Goal: Transaction & Acquisition: Purchase product/service

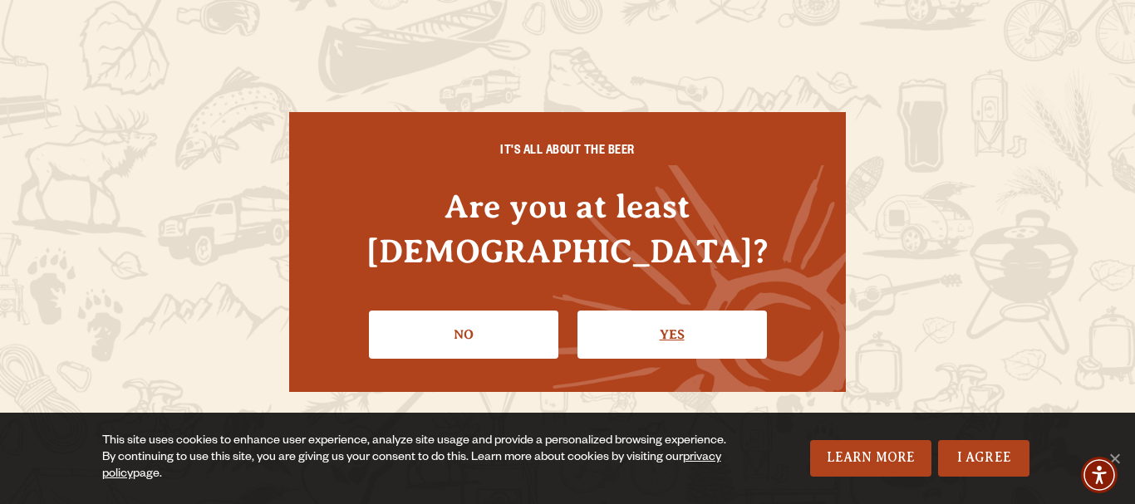
click at [642, 311] on link "Yes" at bounding box center [672, 335] width 189 height 48
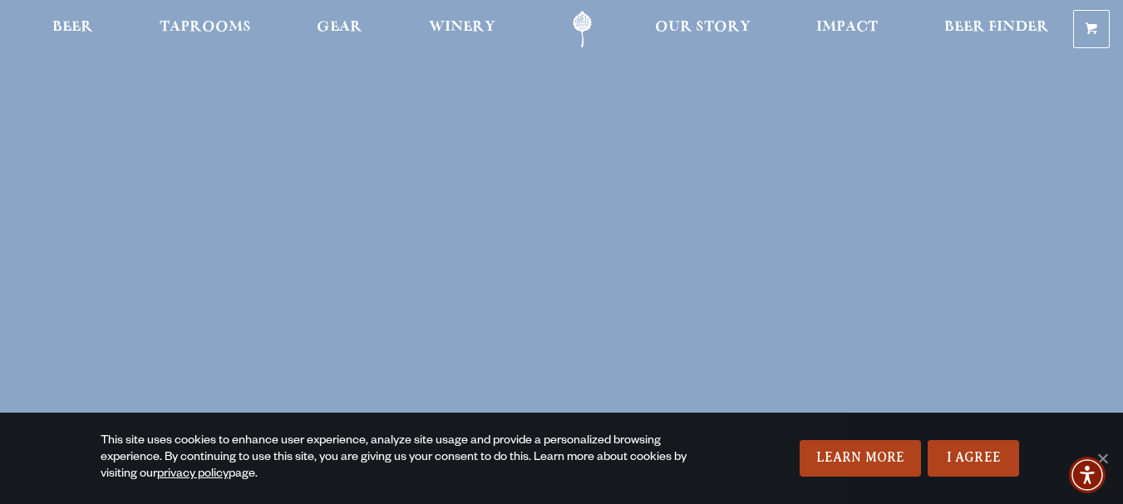
click at [76, 24] on span "Beer" at bounding box center [72, 27] width 41 height 13
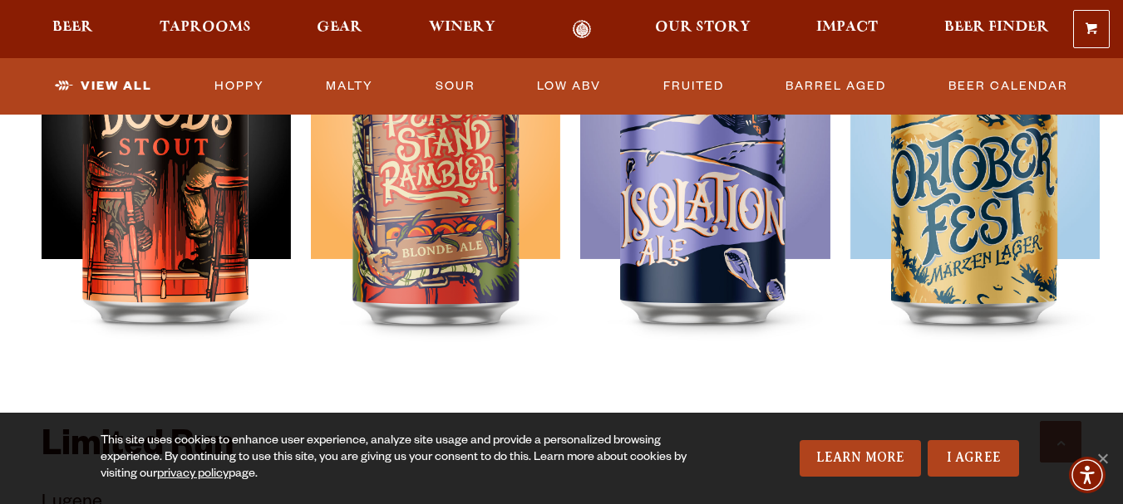
scroll to position [2493, 0]
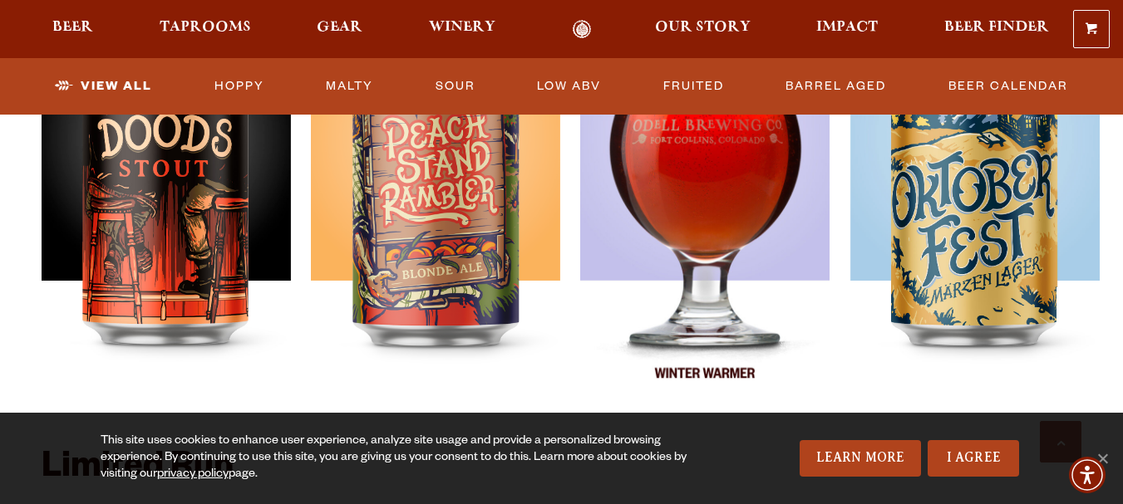
click at [620, 281] on img at bounding box center [704, 203] width 249 height 416
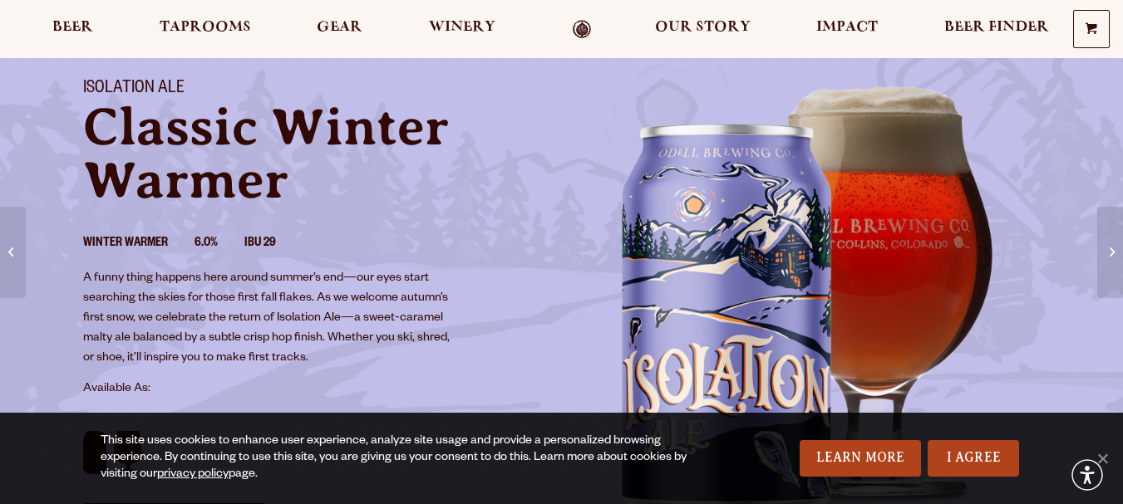
scroll to position [166, 0]
